Goal: Navigation & Orientation: Find specific page/section

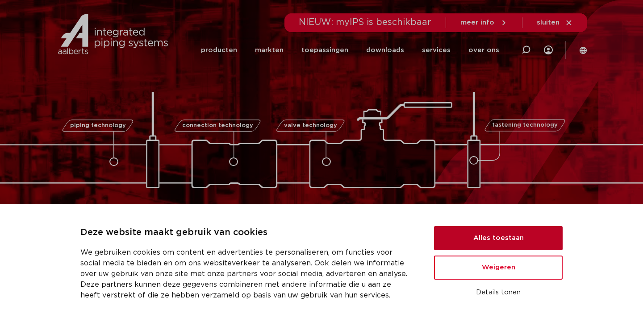
click at [453, 249] on button "Alles toestaan" at bounding box center [498, 238] width 129 height 24
click at [468, 238] on button "Alles toestaan" at bounding box center [498, 238] width 129 height 24
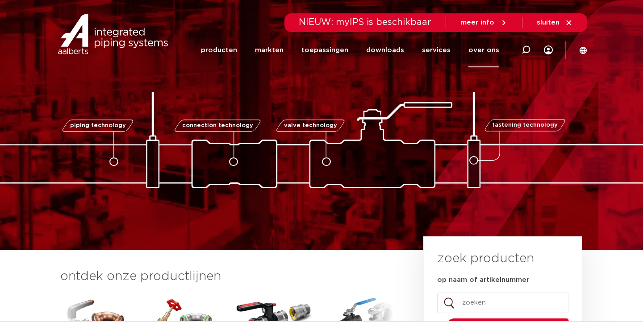
click at [476, 51] on link "over ons" at bounding box center [484, 50] width 31 height 34
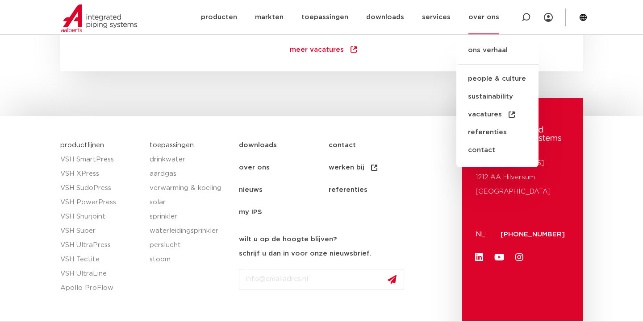
scroll to position [1340, 0]
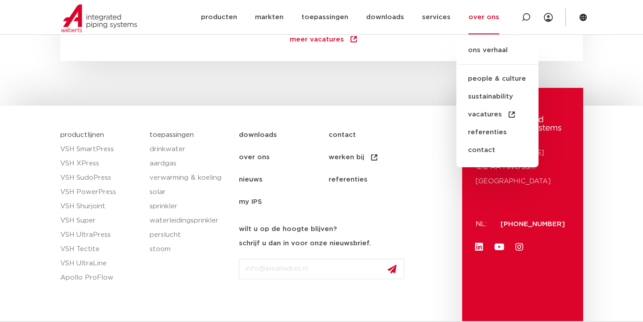
click at [241, 160] on link "over ons" at bounding box center [284, 158] width 90 height 22
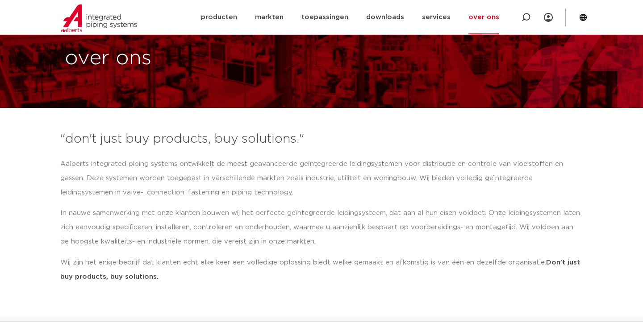
scroll to position [54, 0]
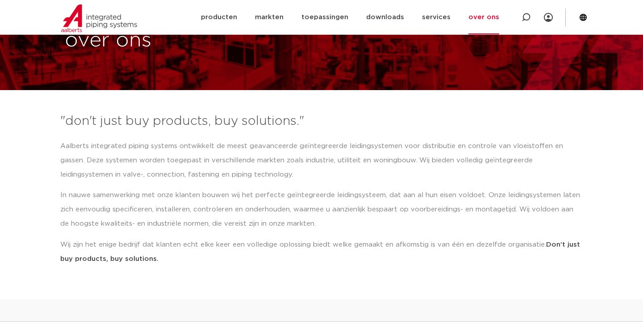
click at [583, 15] on icon at bounding box center [583, 17] width 8 height 8
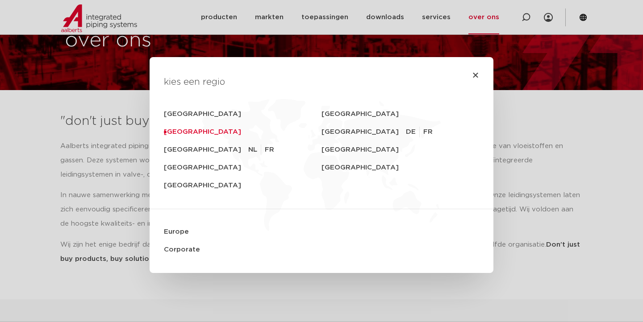
click at [195, 131] on link "[GEOGRAPHIC_DATA]" at bounding box center [243, 132] width 158 height 18
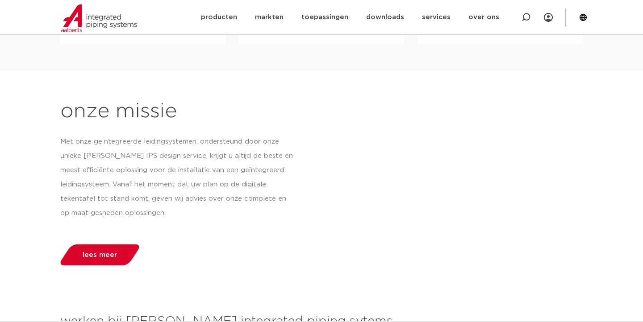
scroll to position [835, 0]
click at [216, 17] on link "producten" at bounding box center [219, 17] width 36 height 34
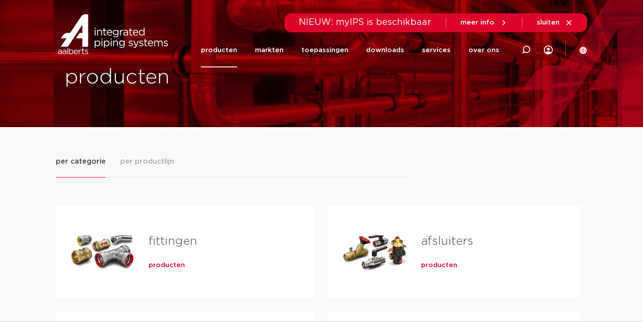
scroll to position [18, 0]
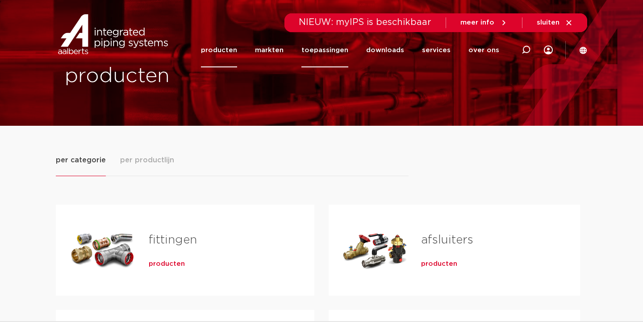
click at [348, 55] on link "toepassingen" at bounding box center [324, 50] width 47 height 34
